Goal: Task Accomplishment & Management: Use online tool/utility

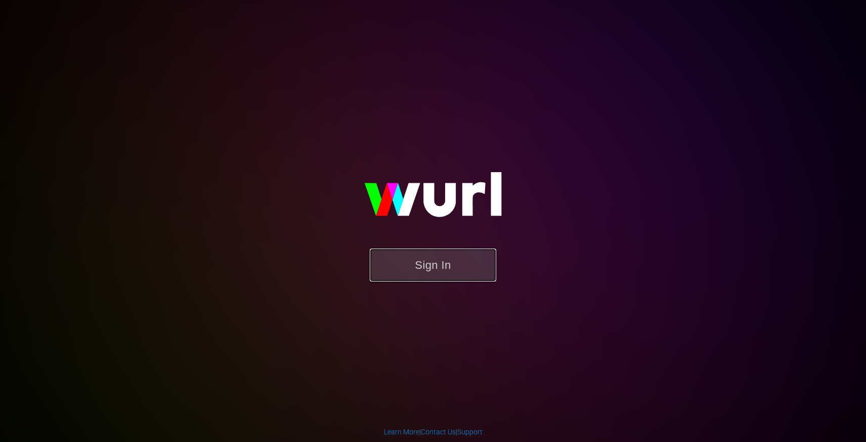
click at [452, 271] on button "Sign In" at bounding box center [433, 264] width 126 height 33
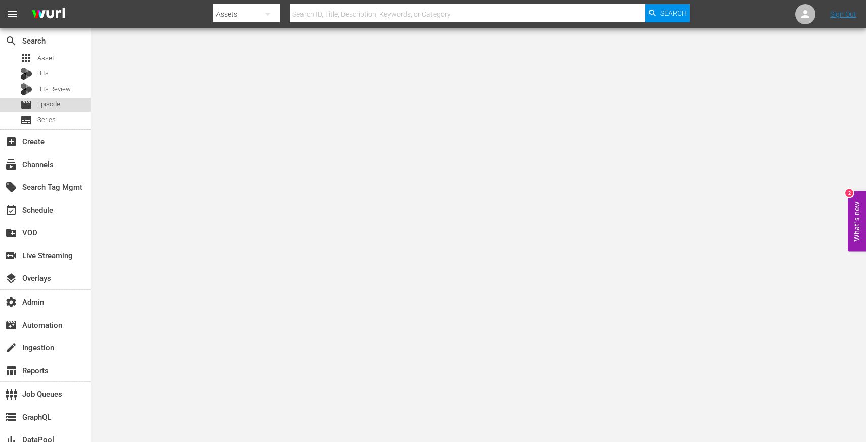
click at [57, 104] on span "Episode" at bounding box center [48, 104] width 23 height 10
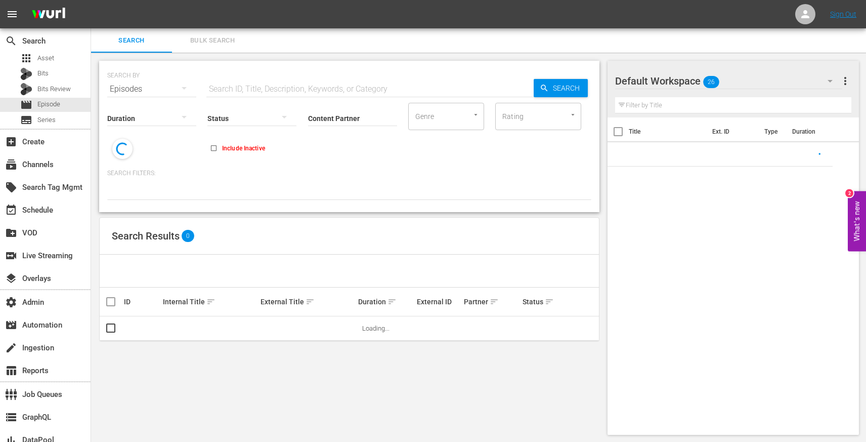
click at [249, 96] on div "Status" at bounding box center [251, 112] width 89 height 36
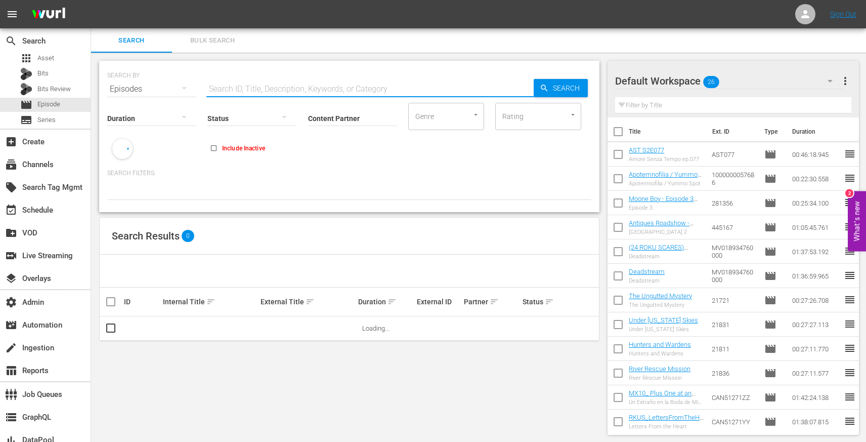
click at [250, 86] on input "text" at bounding box center [369, 89] width 327 height 24
paste input "Under the Gun"
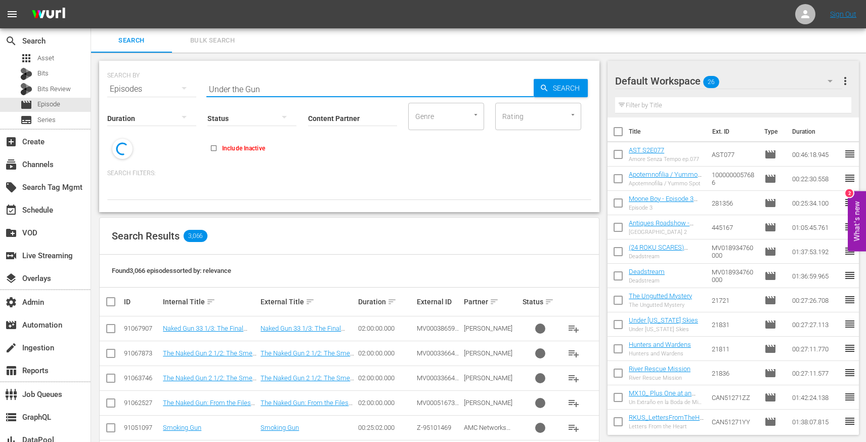
type input "Under the Gun"
click at [63, 117] on div "subtitles Series" at bounding box center [45, 120] width 91 height 14
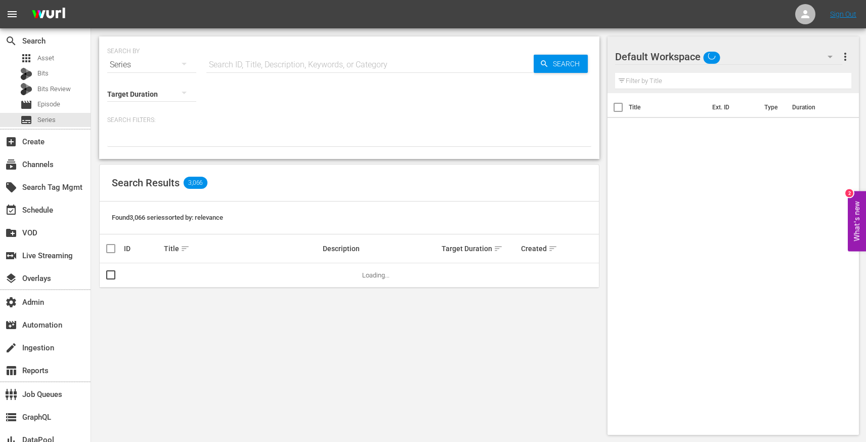
click at [251, 65] on input "text" at bounding box center [369, 65] width 327 height 24
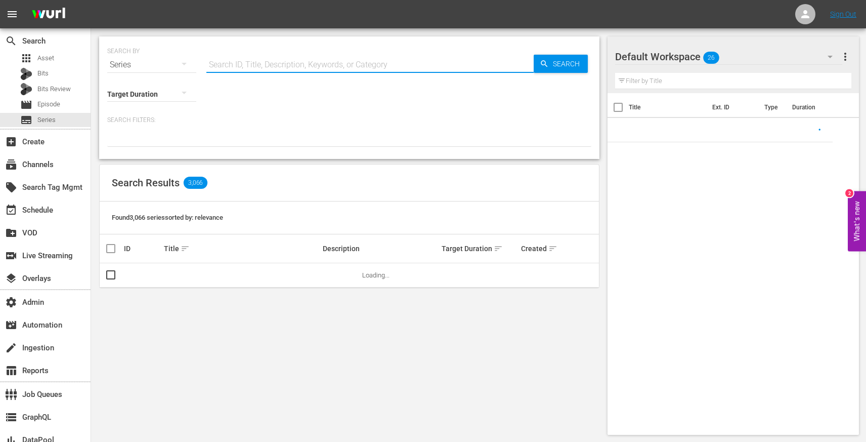
paste input "Under the Gun"
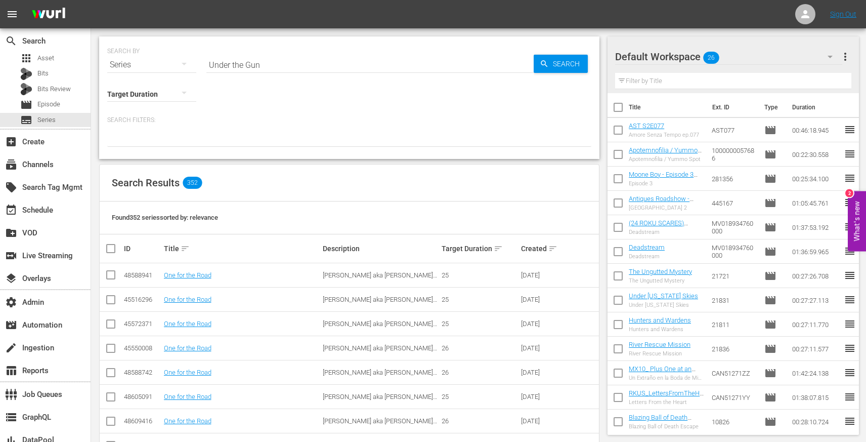
scroll to position [2457, 0]
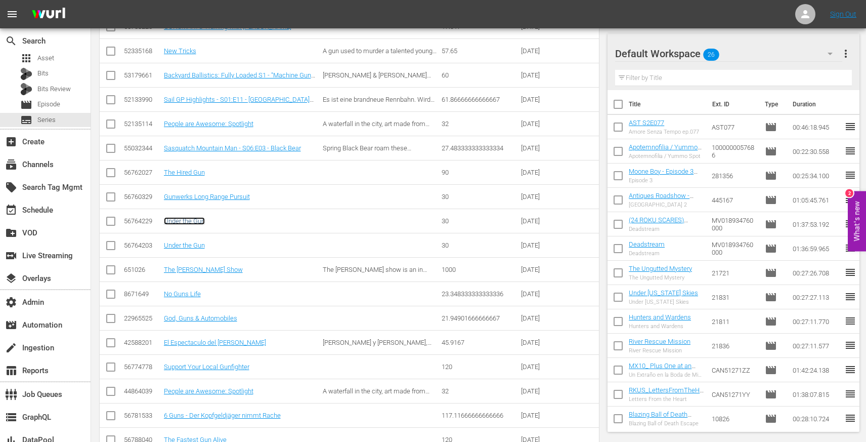
click at [204, 222] on link "Under the Gun" at bounding box center [184, 221] width 41 height 8
click at [196, 245] on link "Under the Gun" at bounding box center [184, 245] width 41 height 8
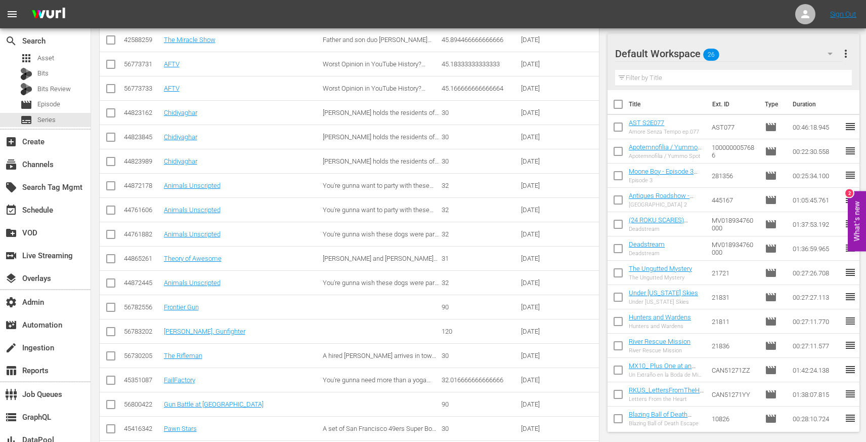
scroll to position [3213, 0]
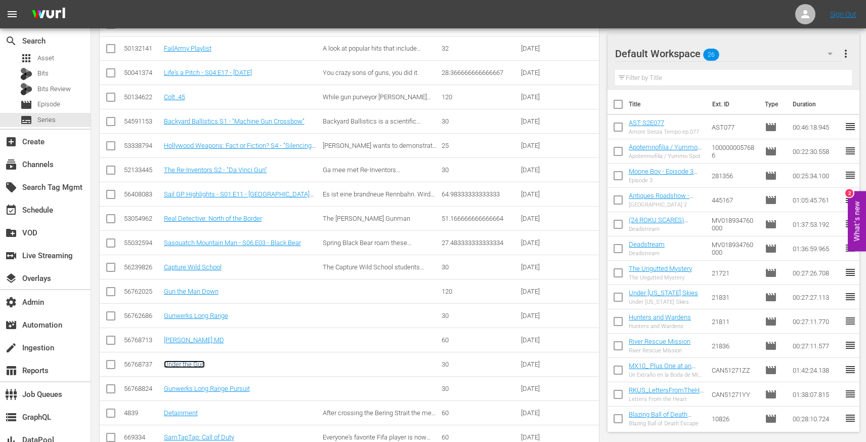
click at [194, 360] on link "Under the Gun" at bounding box center [184, 364] width 41 height 8
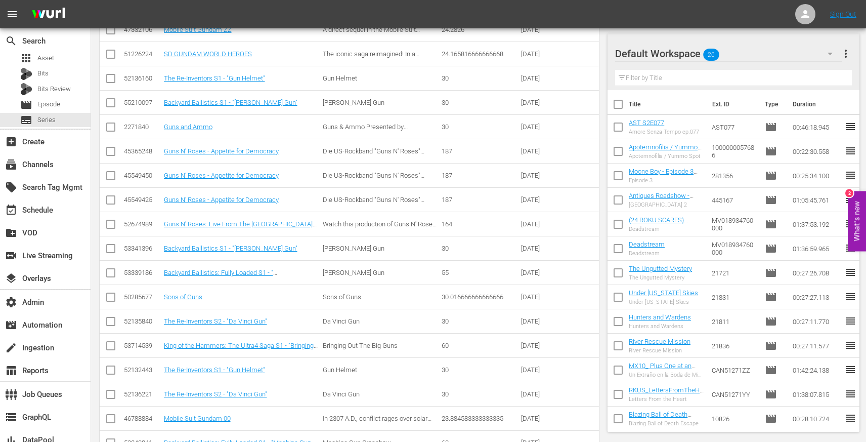
scroll to position [0, 0]
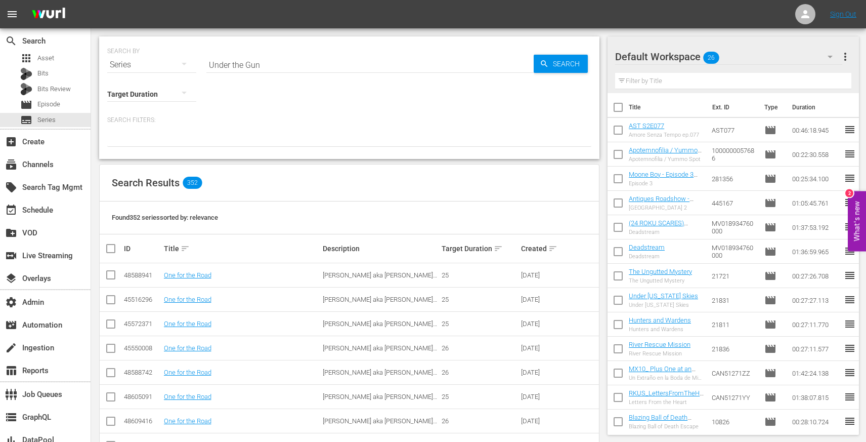
click at [242, 69] on input "Under the Gun" at bounding box center [369, 65] width 327 height 24
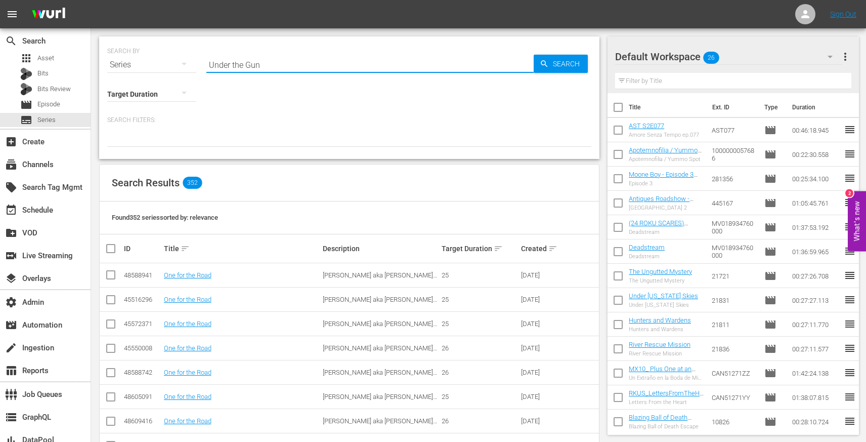
paste input "Be Well"
type input "Be Well"
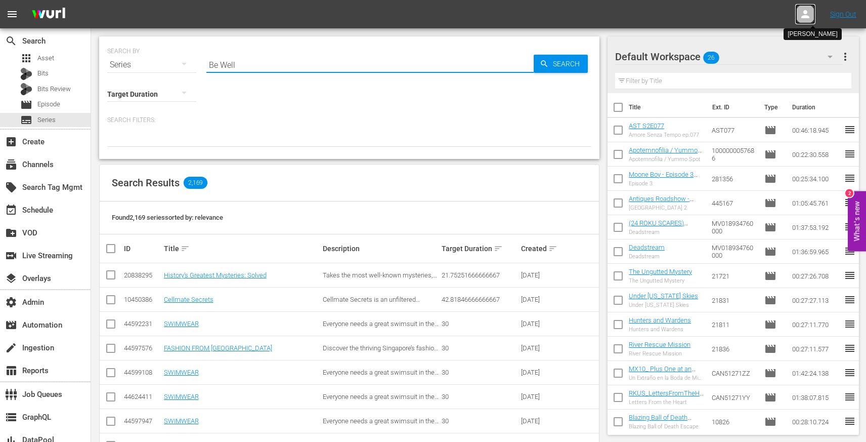
click at [806, 12] on icon at bounding box center [805, 14] width 8 height 8
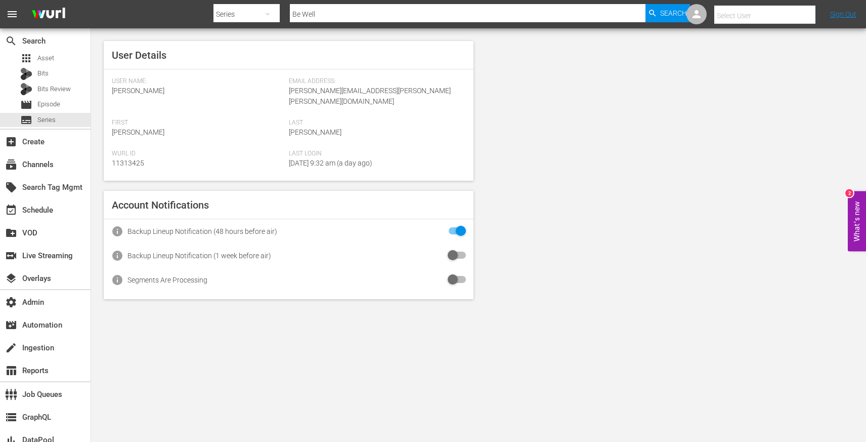
click at [751, 17] on input "text" at bounding box center [778, 16] width 129 height 24
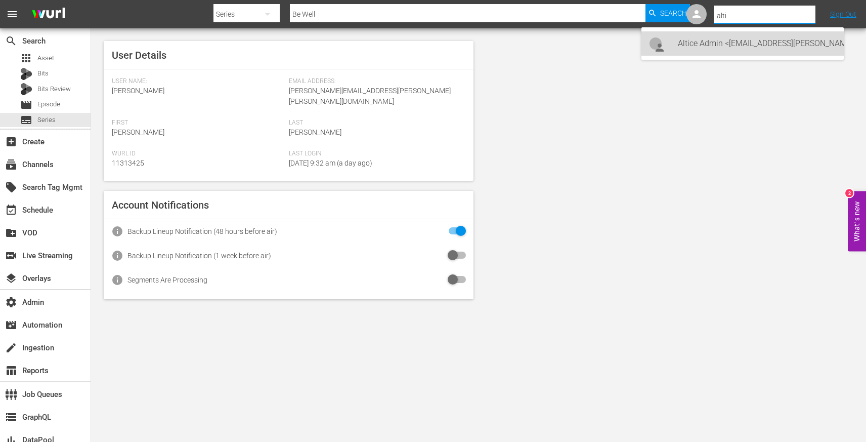
click at [749, 43] on div "Altice Admin <altice@wurl.com>" at bounding box center [757, 43] width 158 height 24
type input "Altice Admin (11314336)"
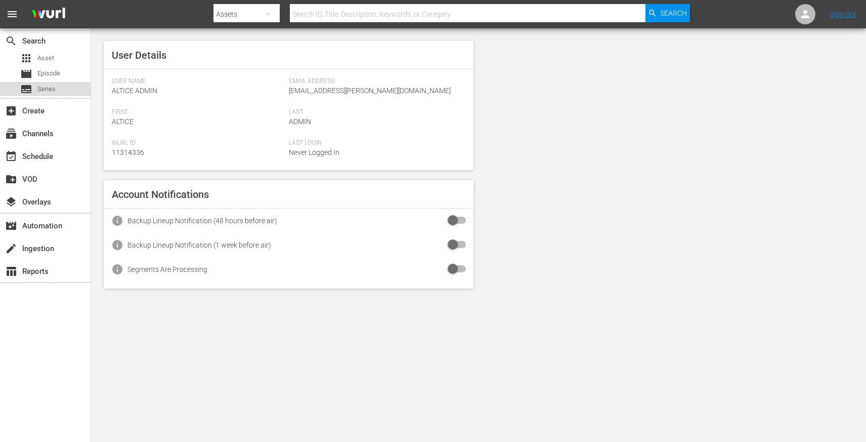
click at [57, 88] on div "subtitles Series" at bounding box center [45, 89] width 91 height 14
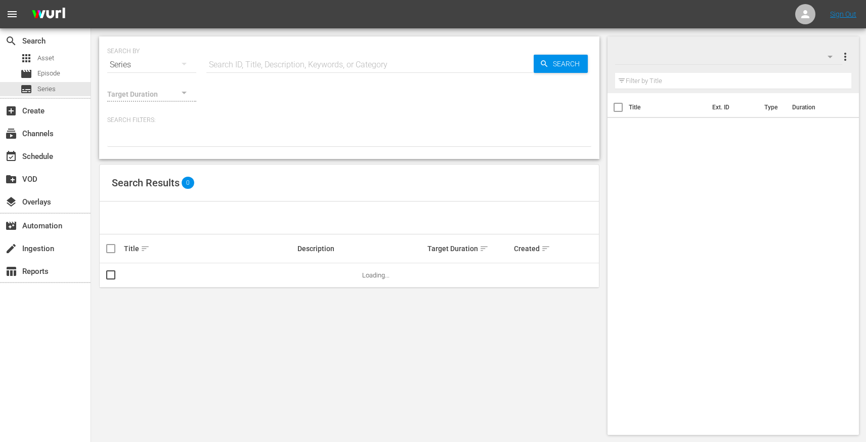
click at [277, 70] on input "text" at bounding box center [369, 65] width 327 height 24
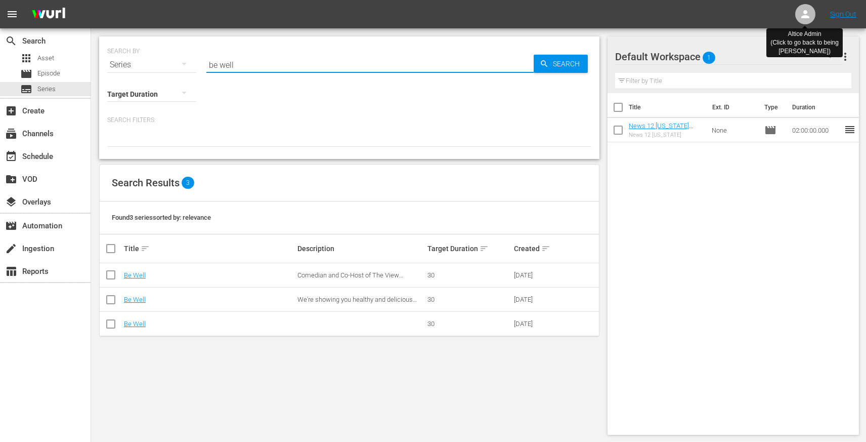
type input "be well"
click at [810, 12] on icon at bounding box center [805, 14] width 12 height 12
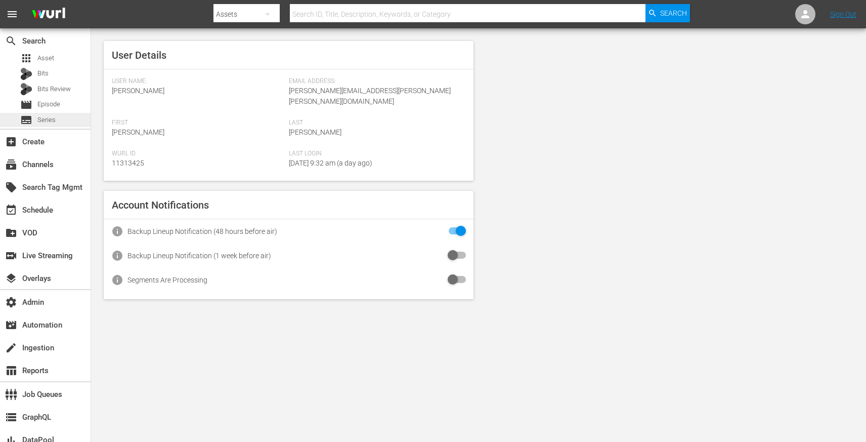
click at [58, 116] on div "subtitles Series" at bounding box center [45, 120] width 91 height 14
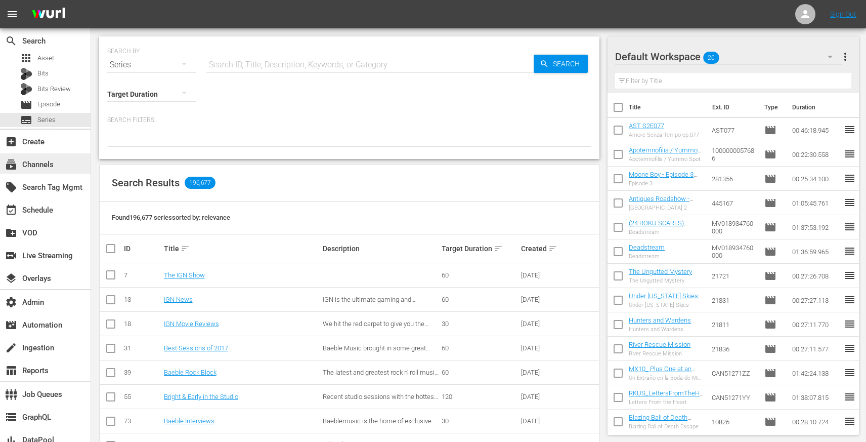
click at [30, 172] on div "subscriptions Channels" at bounding box center [45, 163] width 91 height 20
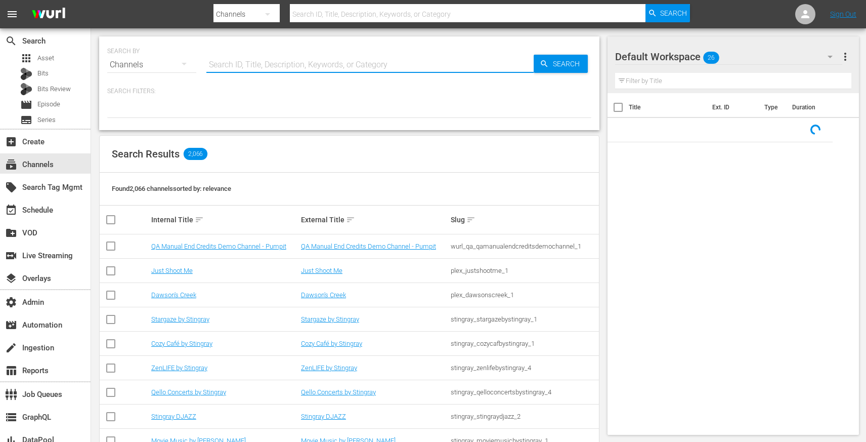
click at [207, 64] on input "text" at bounding box center [369, 65] width 327 height 24
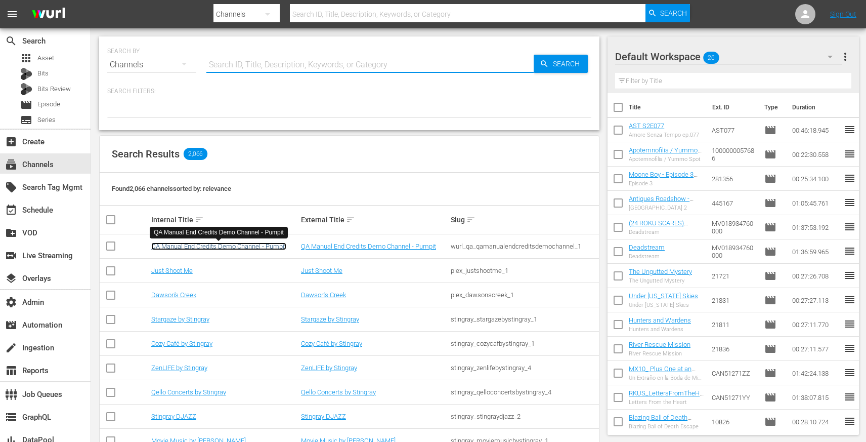
click at [196, 245] on link "QA Manual End Credits Demo Channel - Pumpit" at bounding box center [218, 246] width 135 height 8
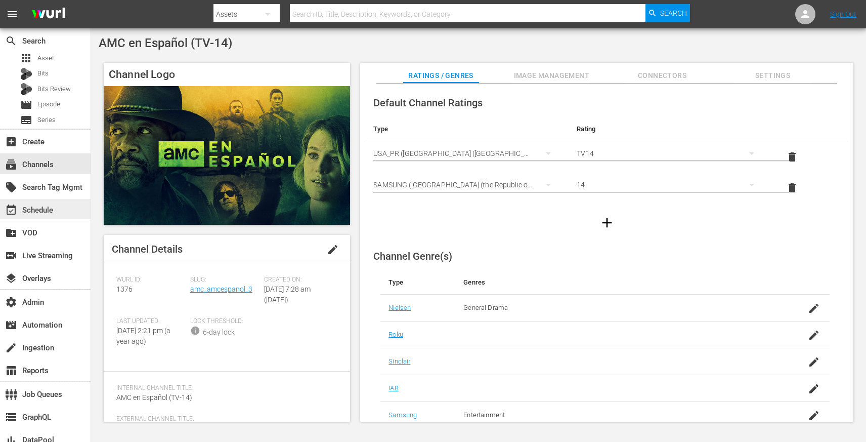
click at [46, 207] on div "event_available Schedule" at bounding box center [28, 208] width 57 height 9
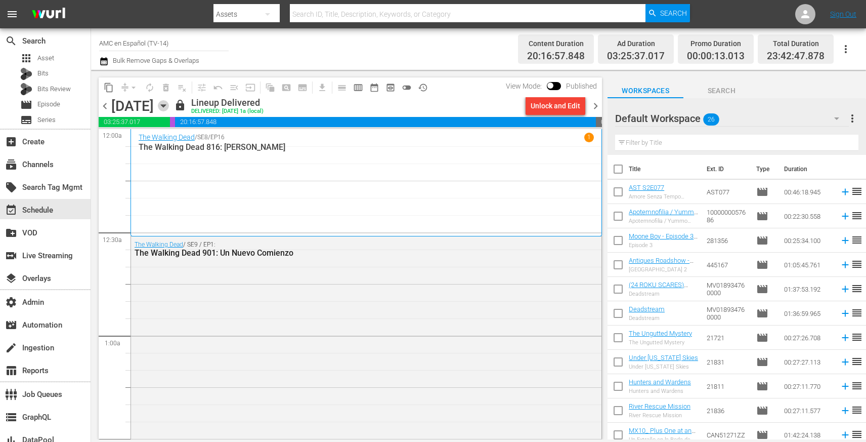
click at [165, 106] on icon "button" at bounding box center [163, 106] width 5 height 3
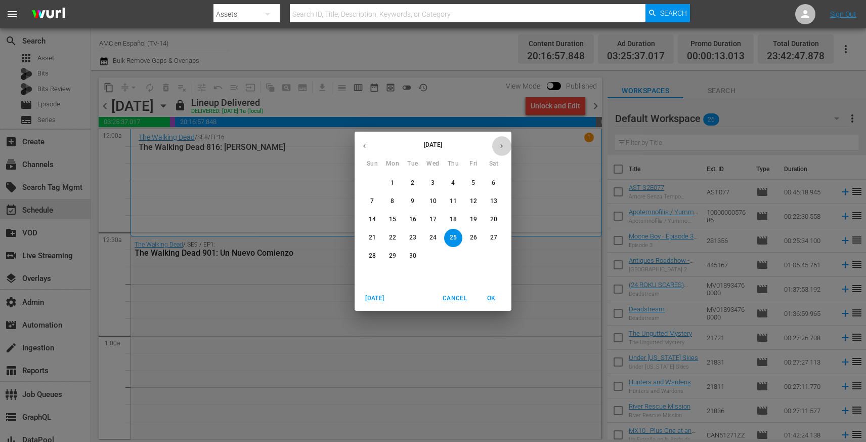
click at [504, 146] on icon "button" at bounding box center [502, 146] width 8 height 8
click at [474, 185] on p "3" at bounding box center [473, 183] width 4 height 9
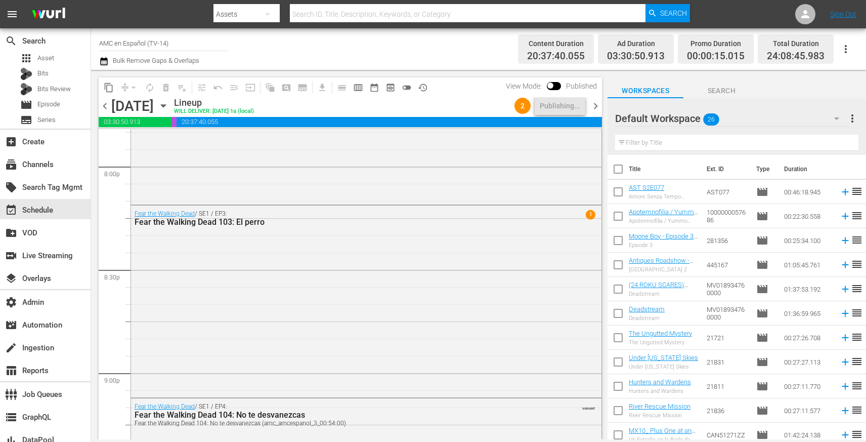
scroll to position [4048, 0]
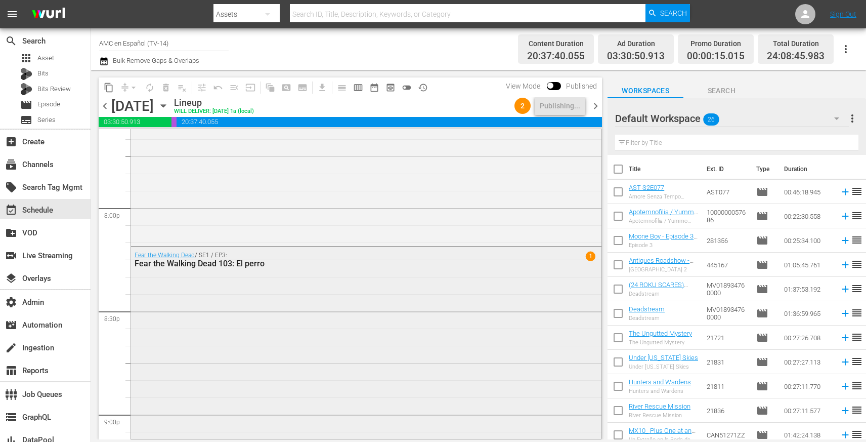
click at [315, 271] on div "Fear the Walking Dead / SE1 / EP3: Fear the Walking Dead 103: El perro 1" at bounding box center [366, 259] width 470 height 25
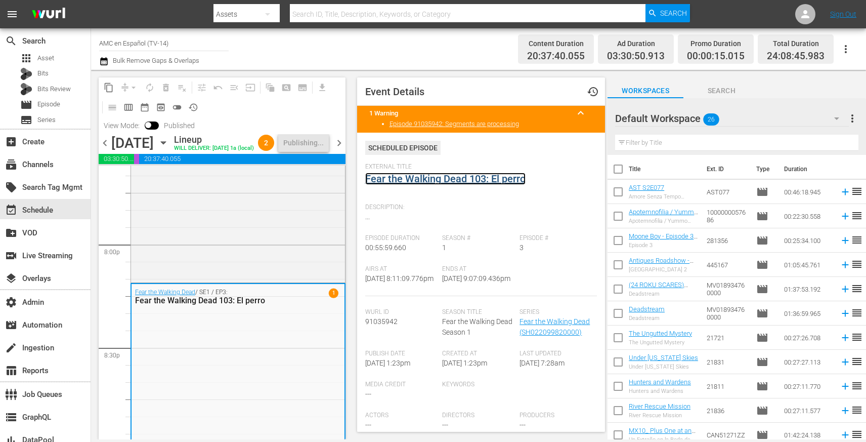
click at [409, 180] on link "Fear the Walking Dead 103: El perro" at bounding box center [445, 178] width 160 height 12
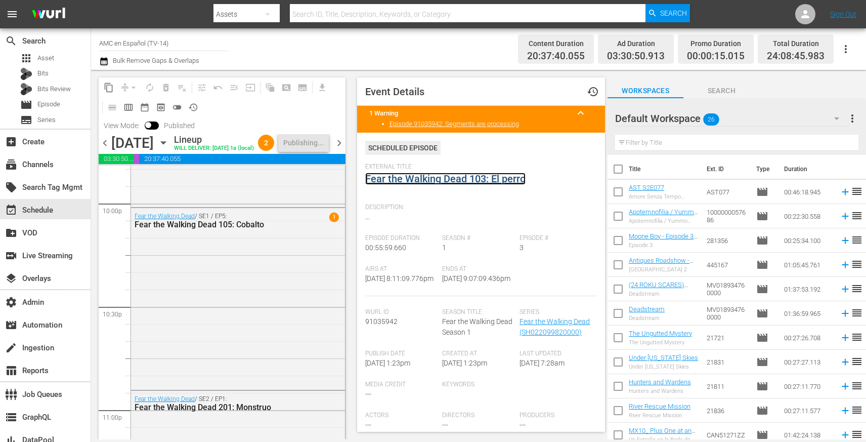
scroll to position [4504, 0]
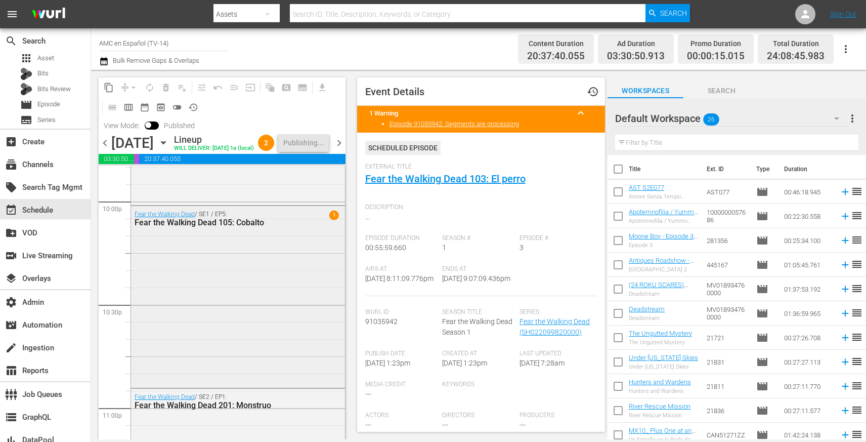
click at [255, 312] on div "Fear the Walking Dead / SE1 / EP5: Fear the Walking Dead 105: Cobalto 1" at bounding box center [238, 295] width 214 height 179
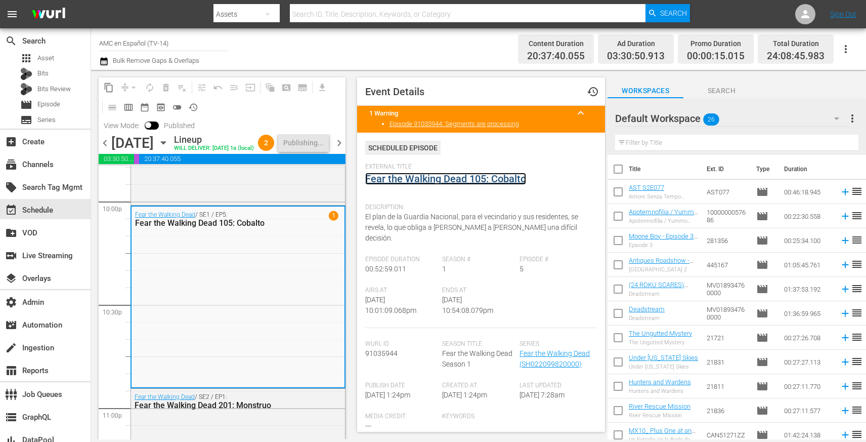
click at [407, 182] on link "Fear the Walking Dead 105: Cobalto" at bounding box center [445, 178] width 161 height 12
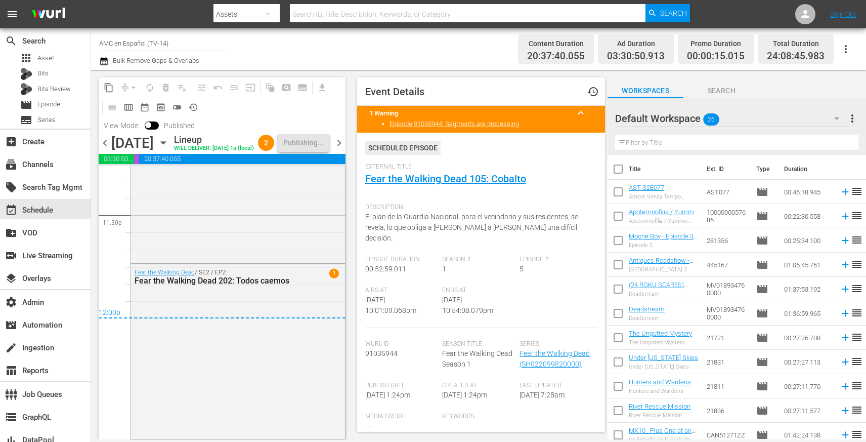
click at [326, 286] on div "Fear the Walking Dead / SE2 / EP2: Fear the Walking Dead 202: Todos caemos 1" at bounding box center [238, 276] width 214 height 25
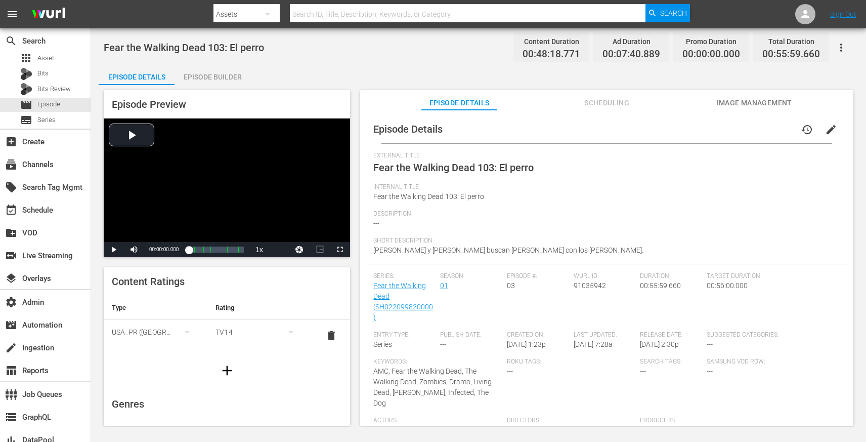
click at [841, 50] on icon "button" at bounding box center [841, 47] width 2 height 8
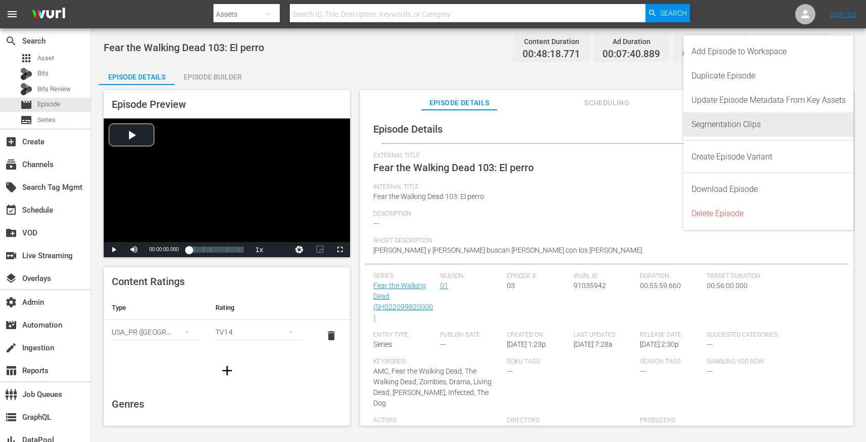
click at [745, 124] on div "Segmentation Clips" at bounding box center [768, 124] width 154 height 24
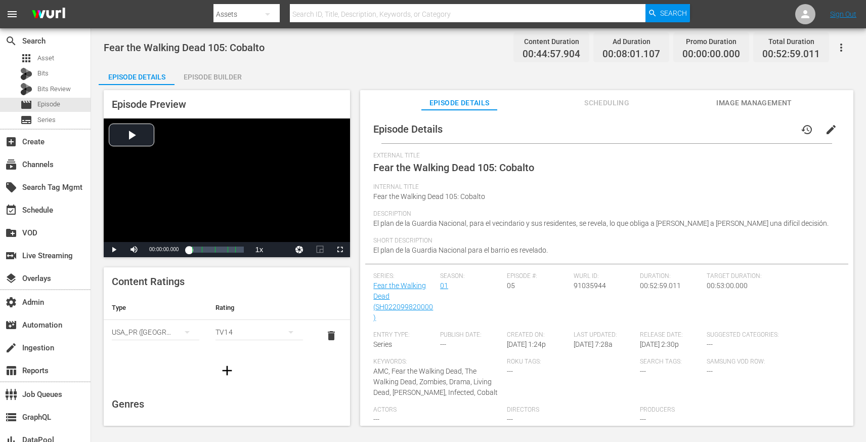
click at [837, 48] on icon "button" at bounding box center [841, 47] width 12 height 12
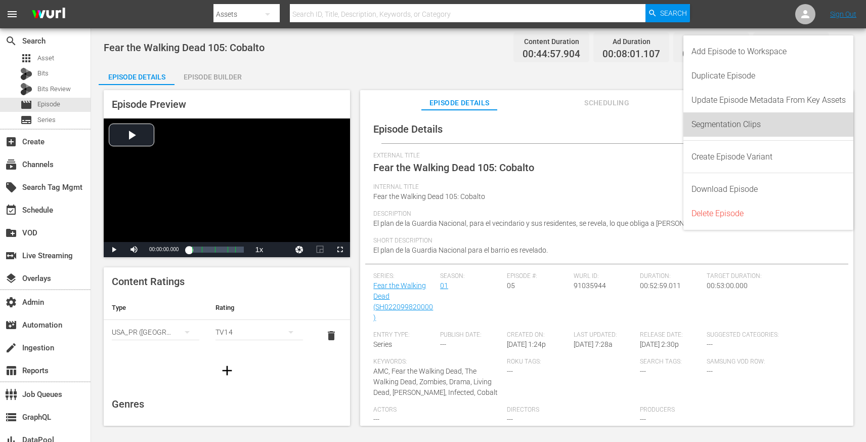
click at [778, 128] on div "Segmentation Clips" at bounding box center [768, 124] width 154 height 24
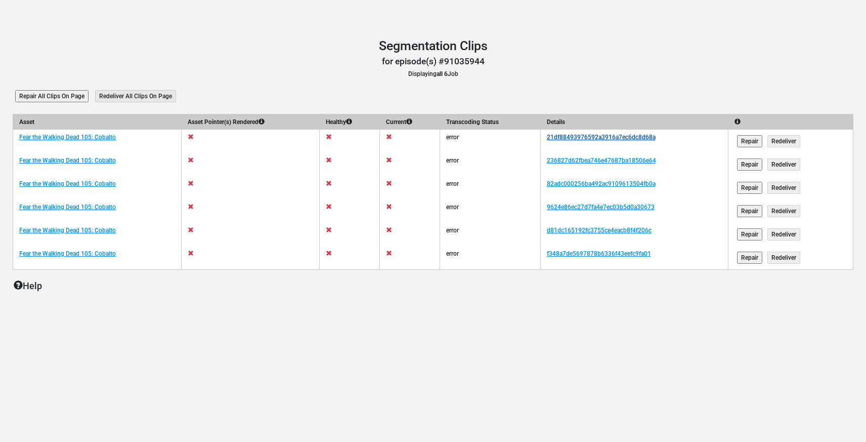
click at [589, 139] on link "21df88493976592a3916a7ec6dc8d68a" at bounding box center [601, 137] width 109 height 7
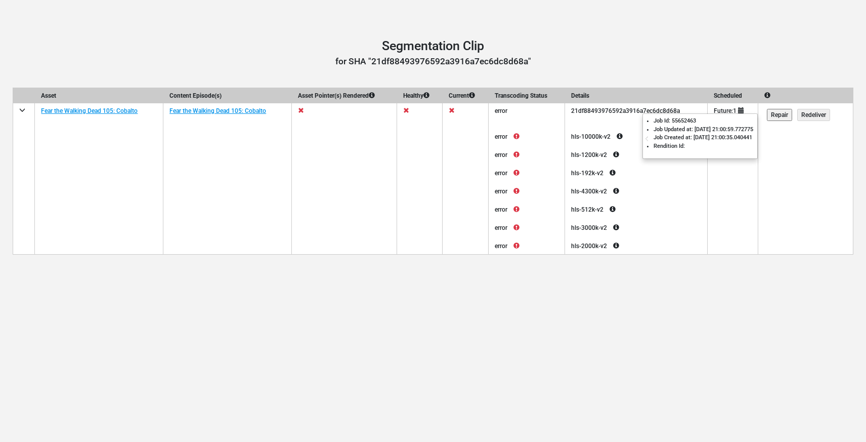
click at [629, 137] on icon at bounding box center [619, 136] width 18 height 12
click at [525, 136] on icon at bounding box center [516, 136] width 18 height 12
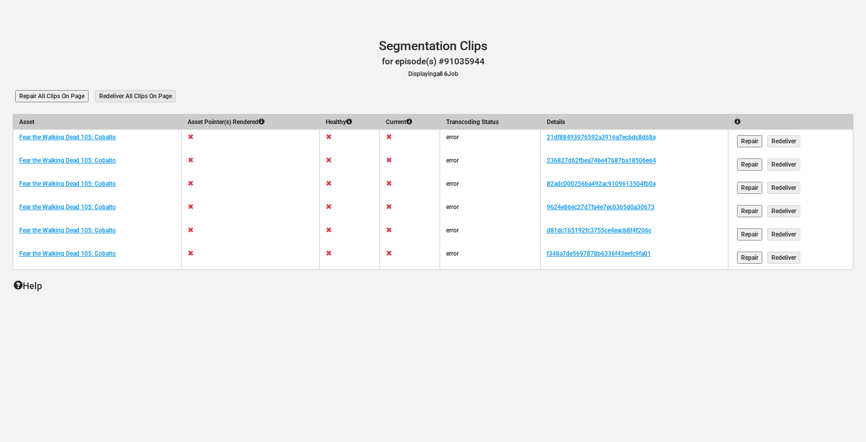
click at [39, 102] on input "Repair All Clips On Page" at bounding box center [51, 96] width 73 height 12
